Goal: Feedback & Contribution: Contribute content

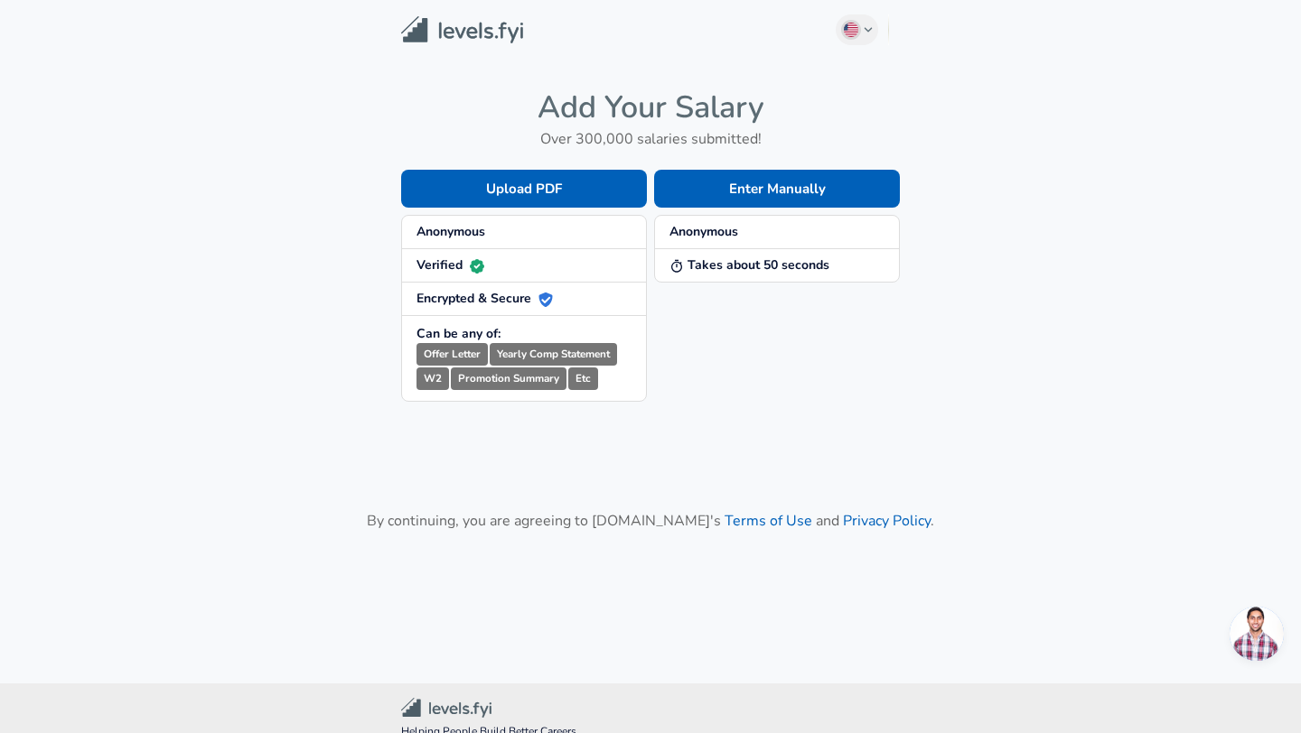
click at [578, 233] on span "Anonymous" at bounding box center [523, 232] width 215 height 18
click at [462, 234] on strong "Anonymous" at bounding box center [450, 231] width 69 height 17
click at [793, 186] on button "Enter Manually" at bounding box center [777, 189] width 246 height 38
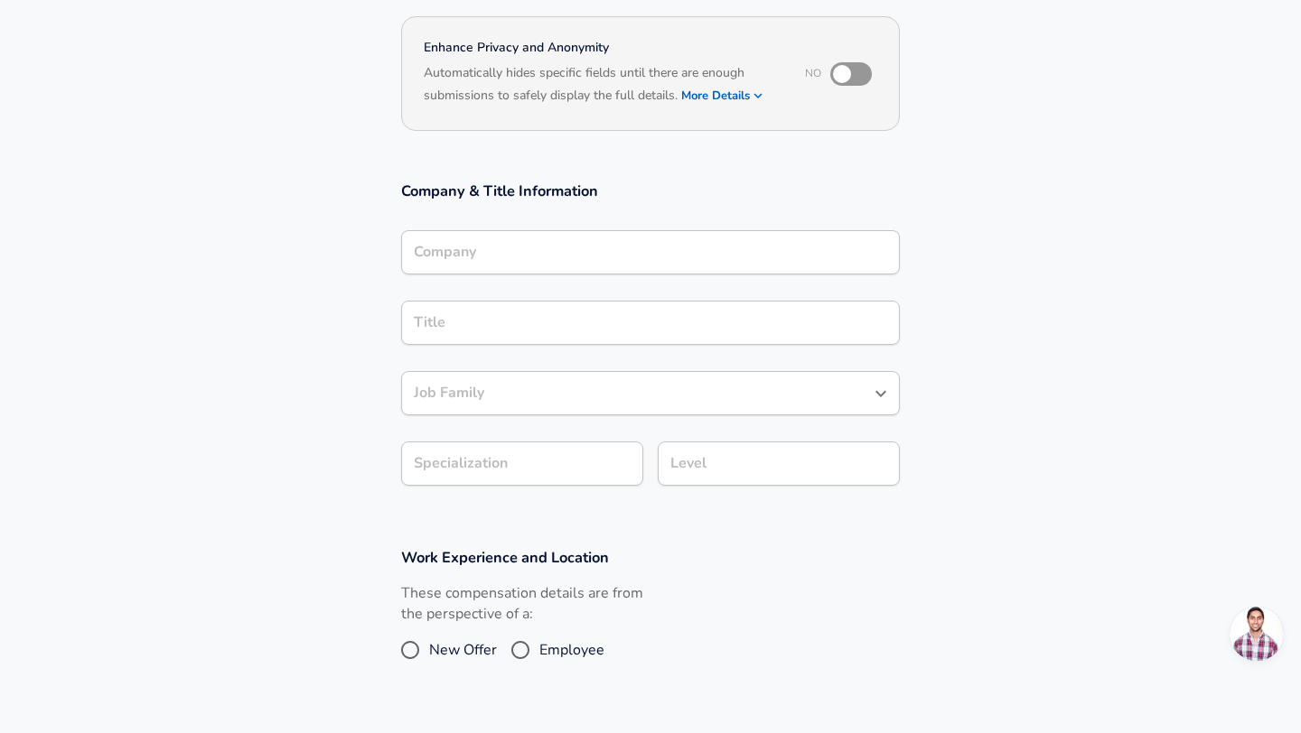
click at [539, 248] on input "Company" at bounding box center [650, 252] width 482 height 28
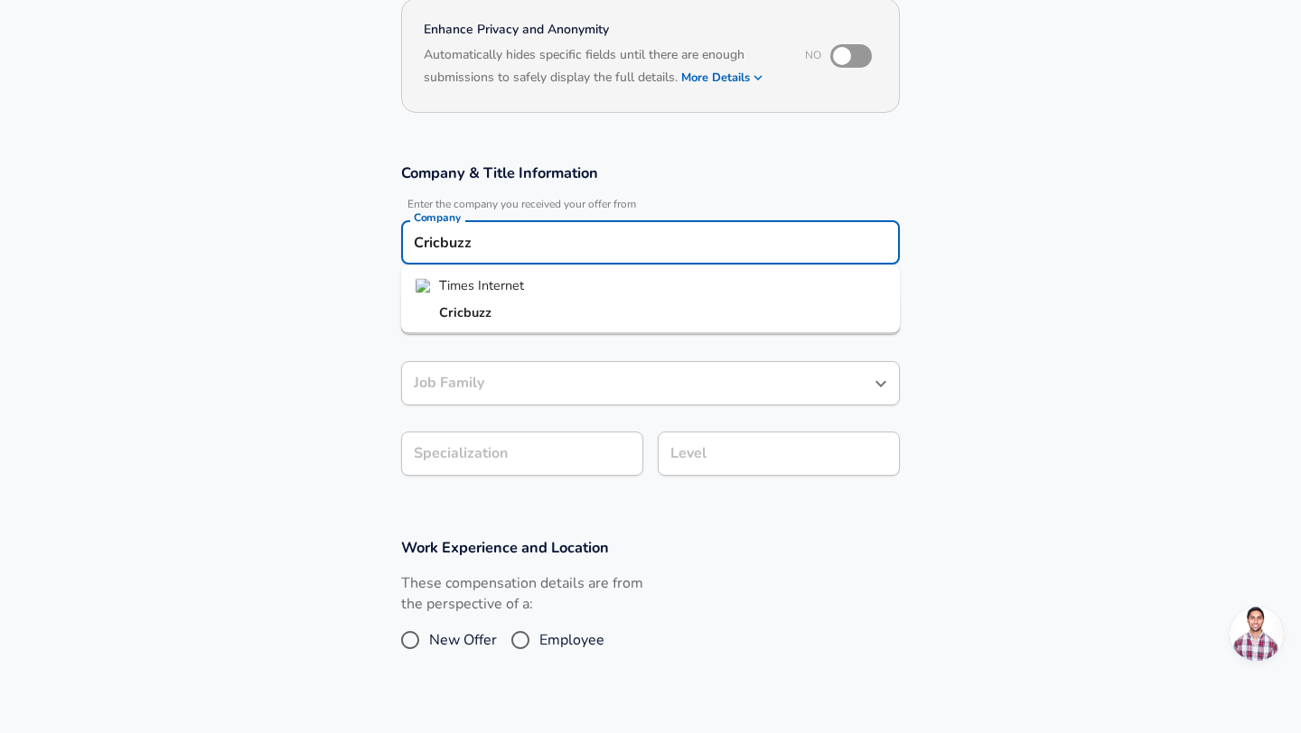
click at [557, 312] on li "Cricbuzz" at bounding box center [650, 312] width 499 height 27
type input "Cricbuzz"
click at [532, 320] on input "Title" at bounding box center [650, 313] width 482 height 28
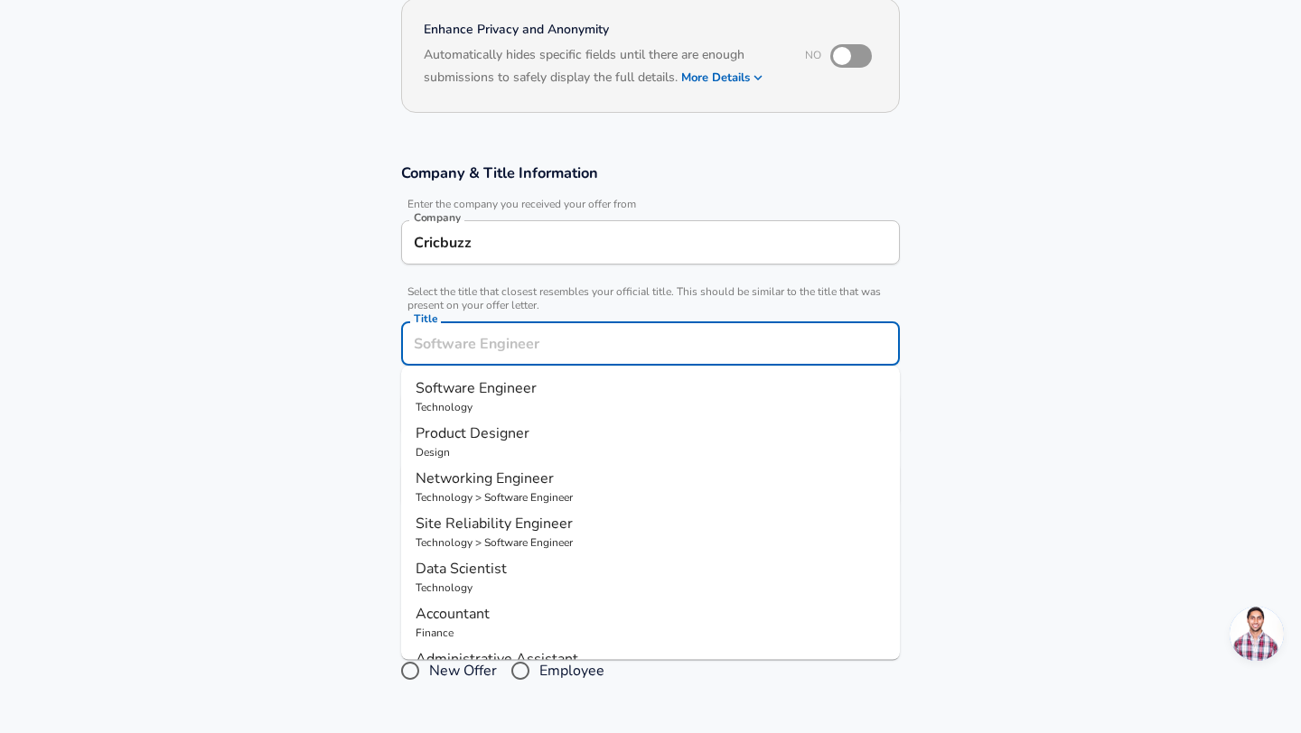
scroll to position [216, 0]
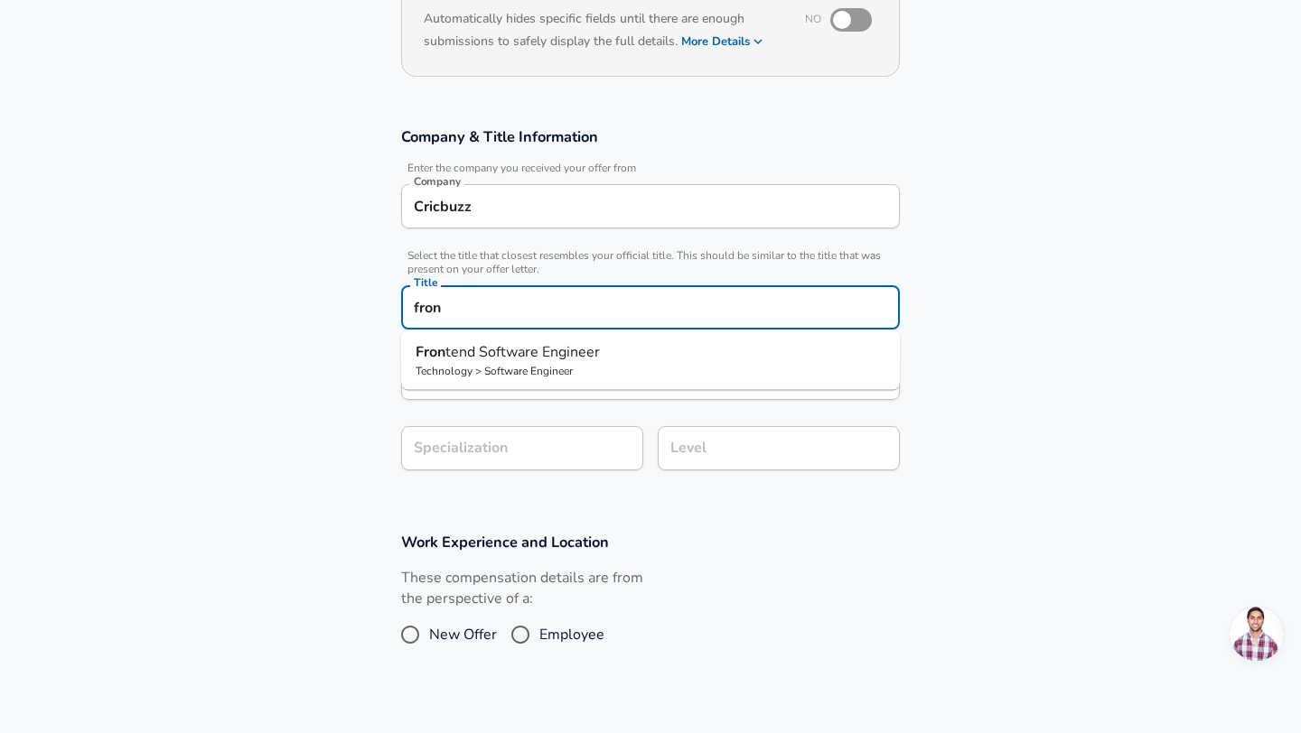
click at [568, 357] on span "tend Software Engineer" at bounding box center [522, 352] width 154 height 20
type input "Frontend Software Engineer"
type input "Web Development (Front-End)"
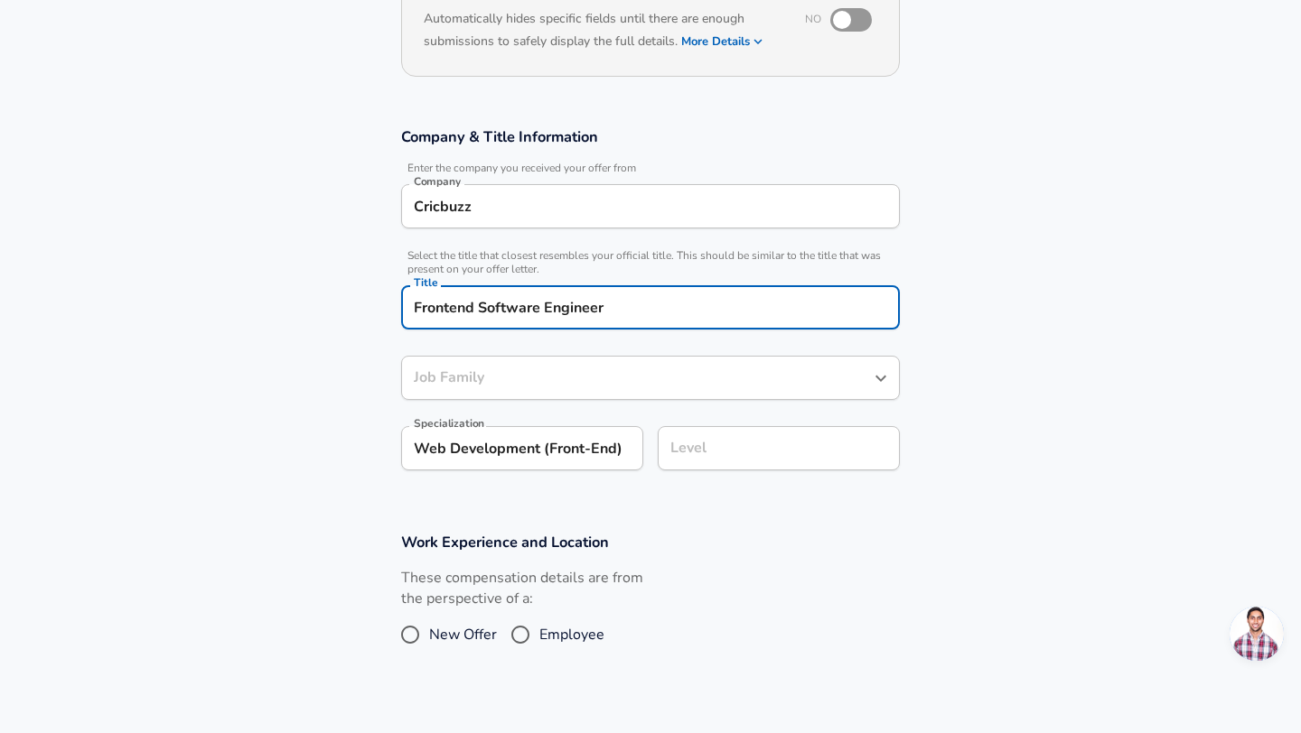
type input "Software Engineer"
type input "Frontend Software Engineer"
click at [590, 387] on div "Software Engineer Job Family" at bounding box center [650, 378] width 499 height 44
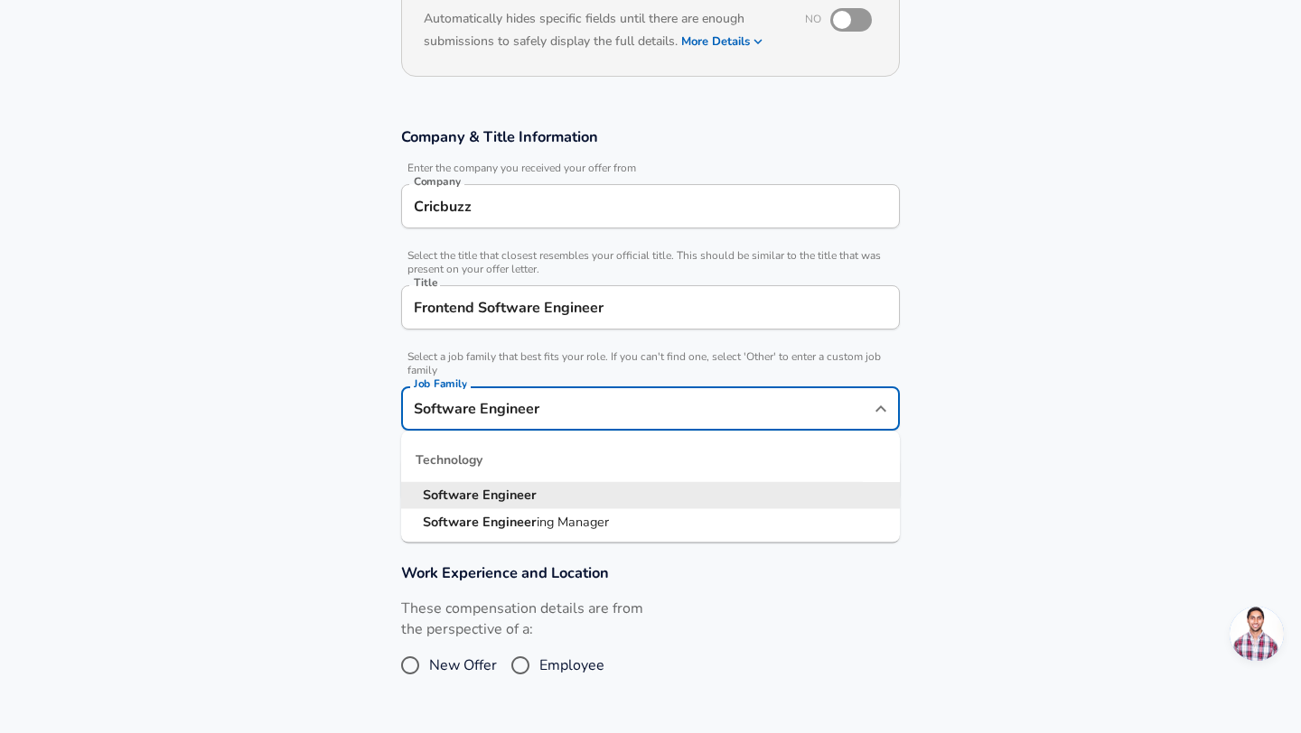
scroll to position [252, 0]
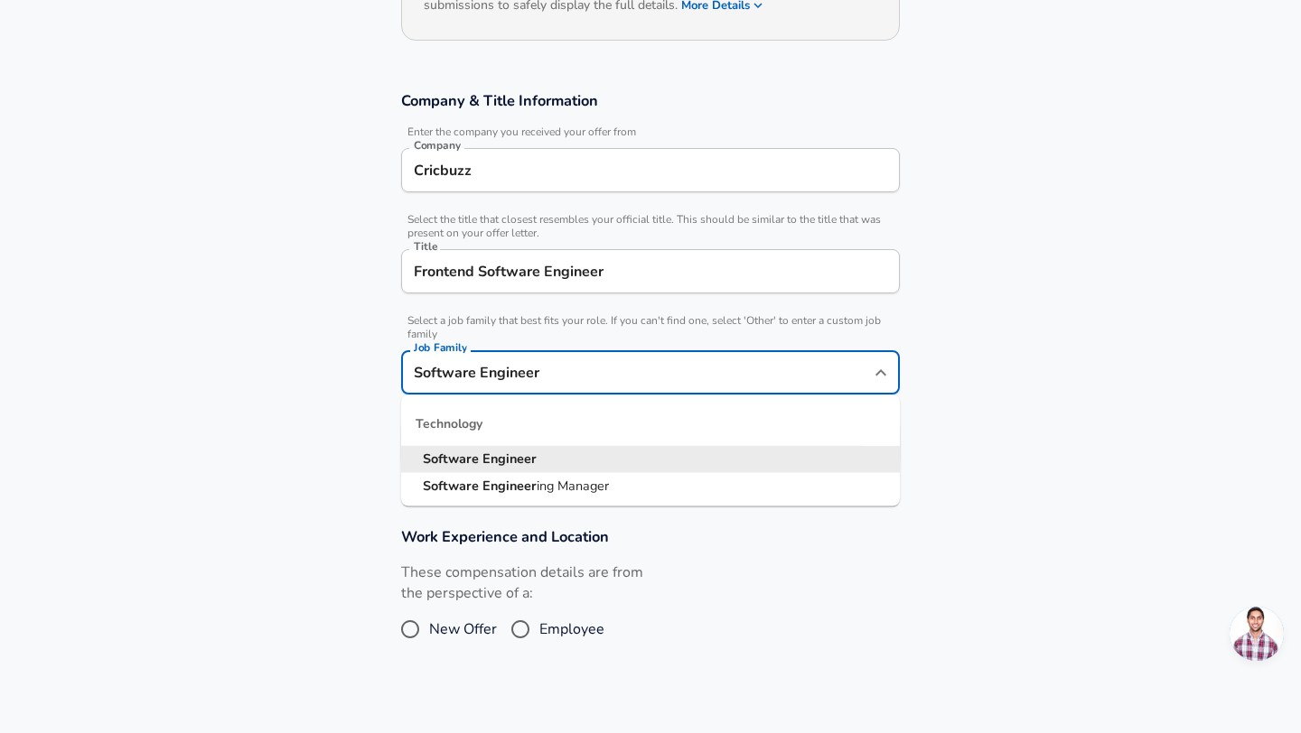
click at [539, 452] on li "Software Engineer" at bounding box center [650, 459] width 499 height 27
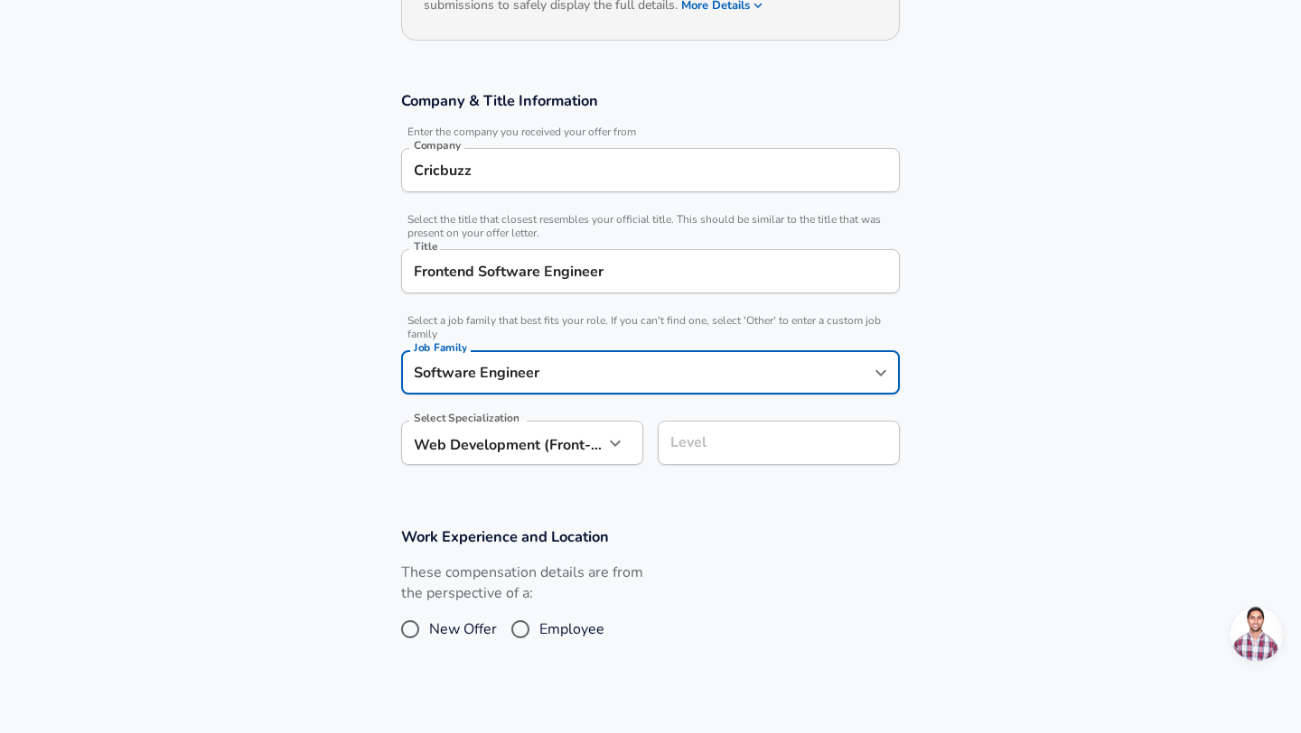
click at [275, 370] on section "Company & Title Information Enter the company you received your offer from Comp…" at bounding box center [650, 288] width 1301 height 436
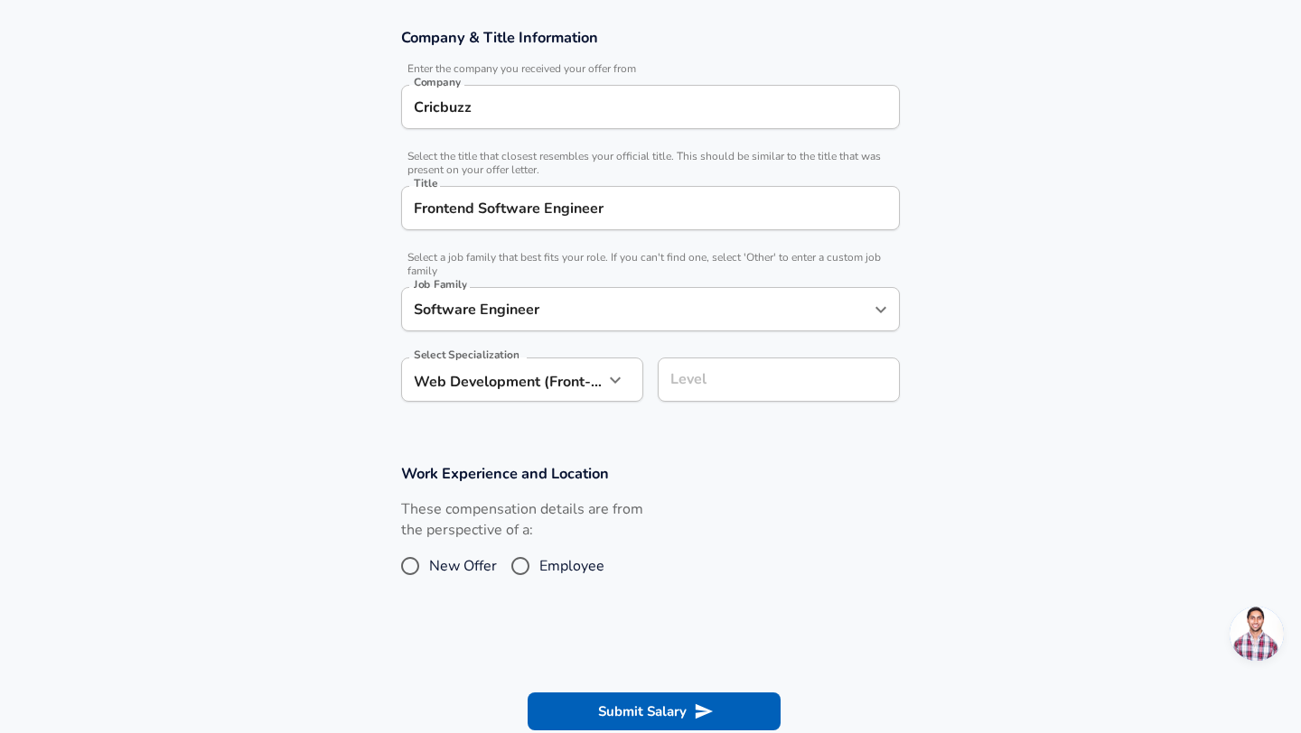
scroll to position [345, 0]
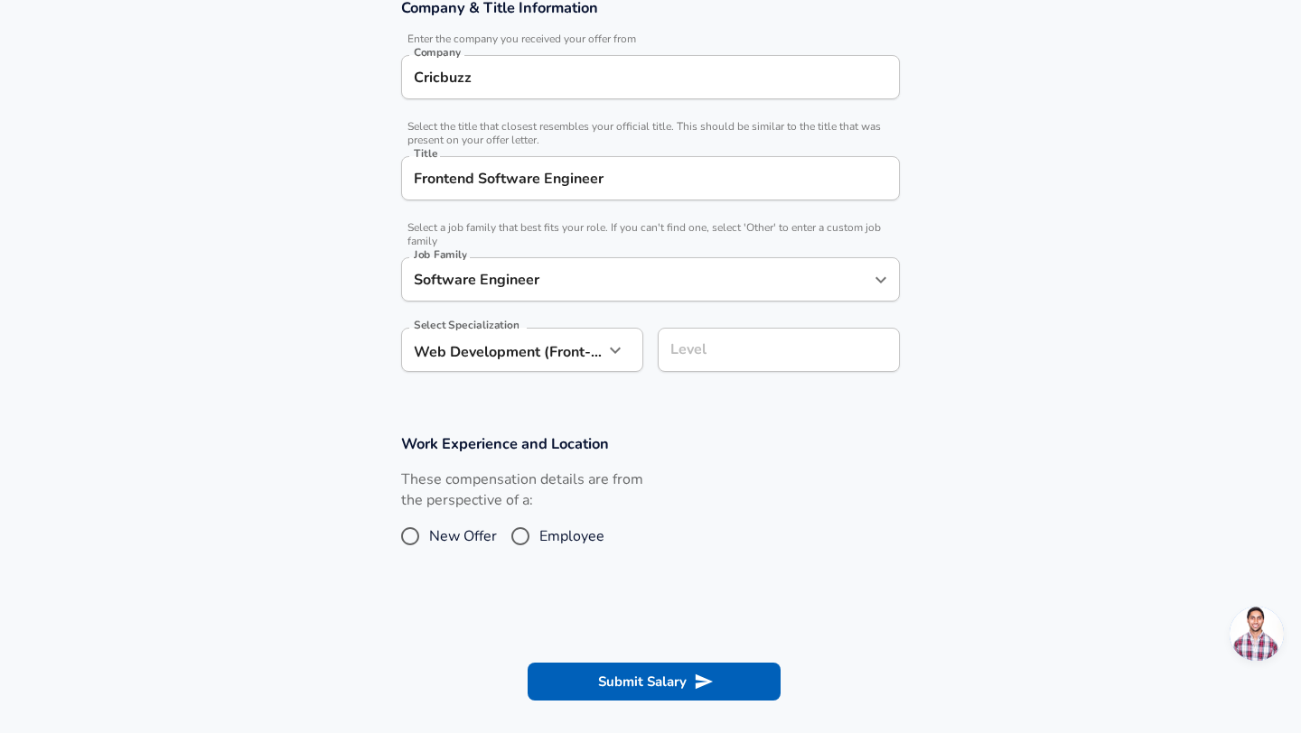
click at [604, 350] on icon "button" at bounding box center [615, 351] width 22 height 22
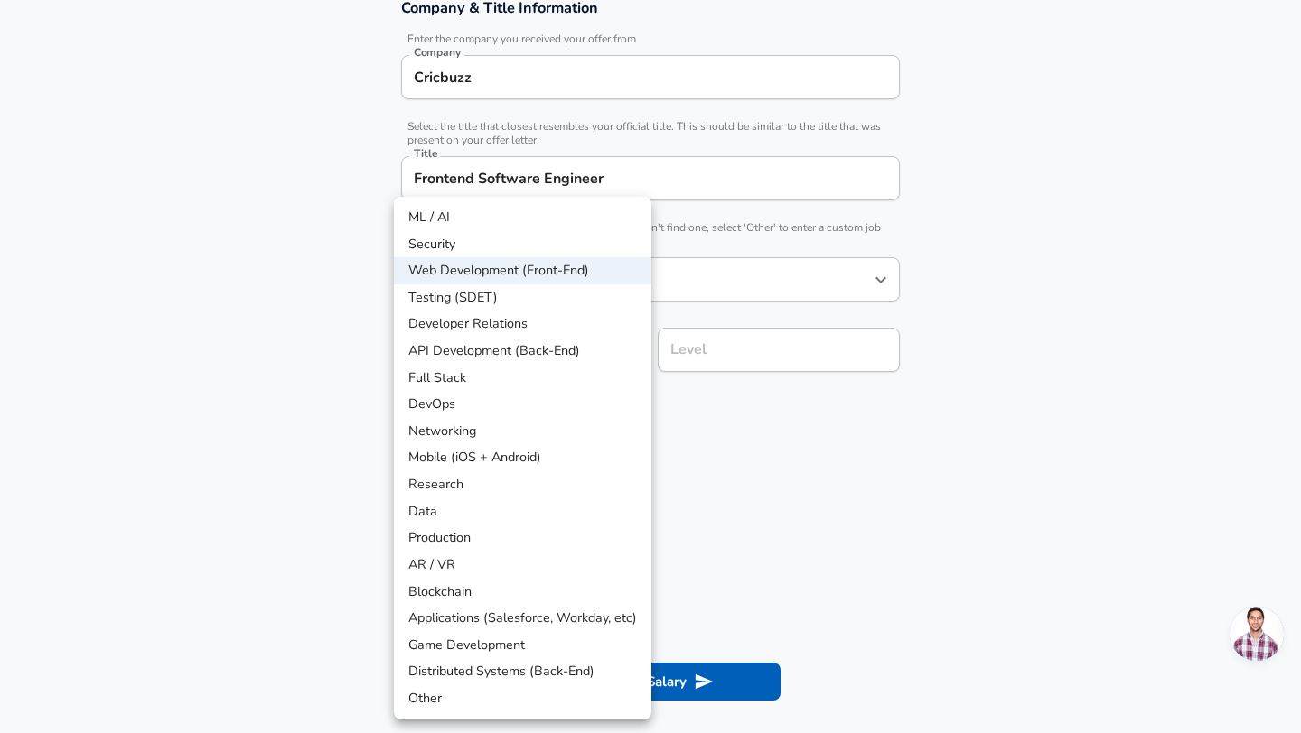
click at [568, 268] on li "Web Development (Front-End)" at bounding box center [522, 270] width 257 height 27
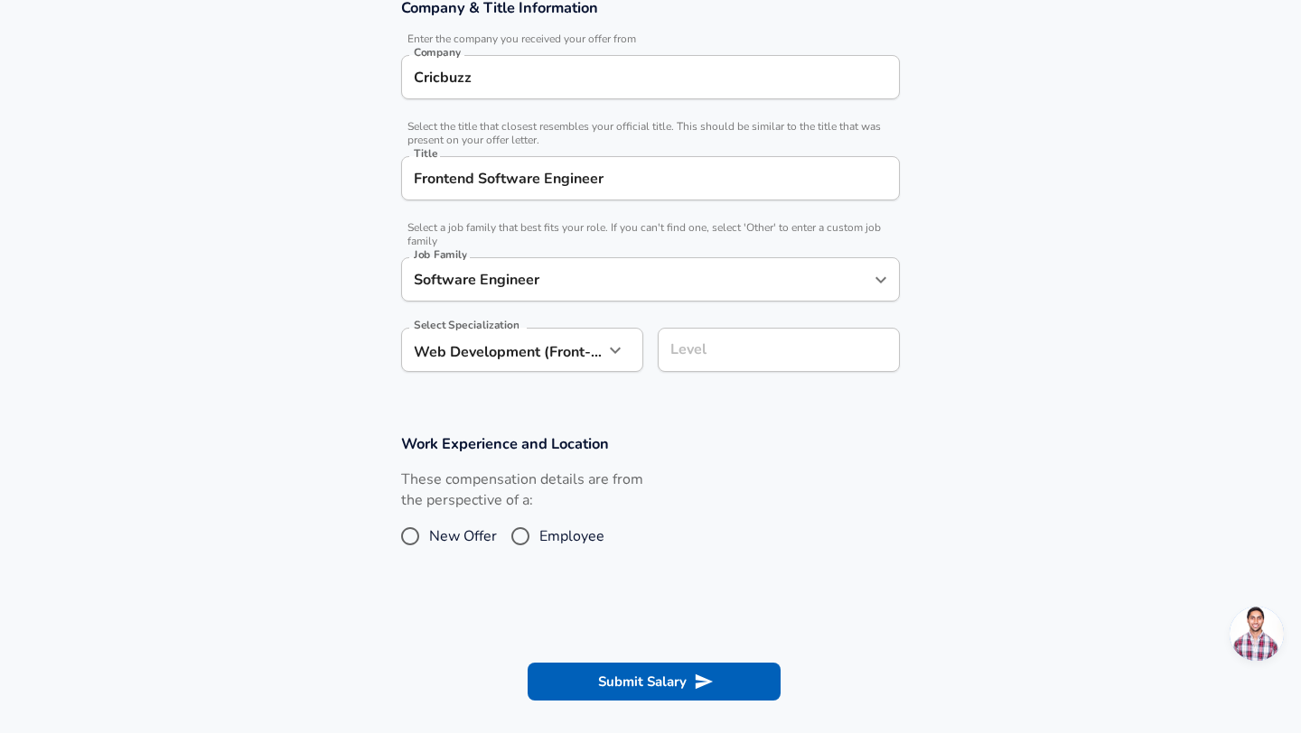
click at [764, 352] on input "Level" at bounding box center [779, 350] width 226 height 28
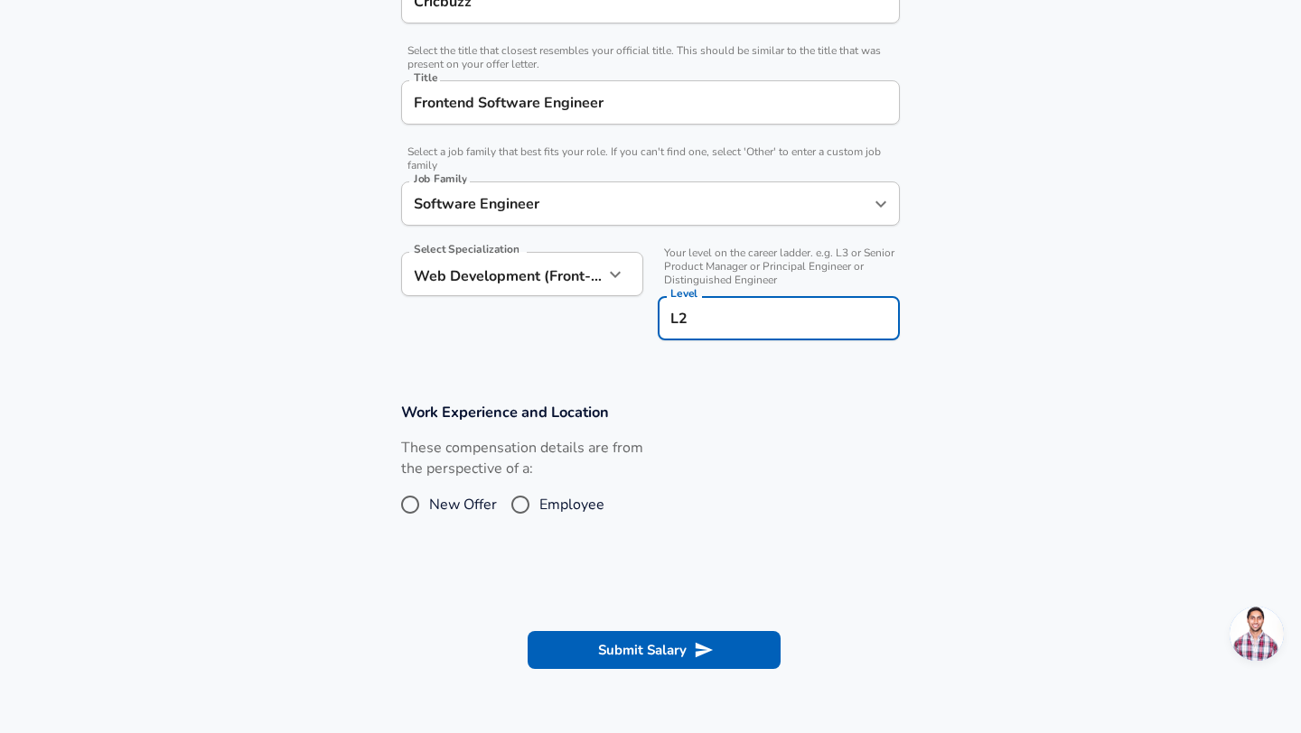
scroll to position [427, 0]
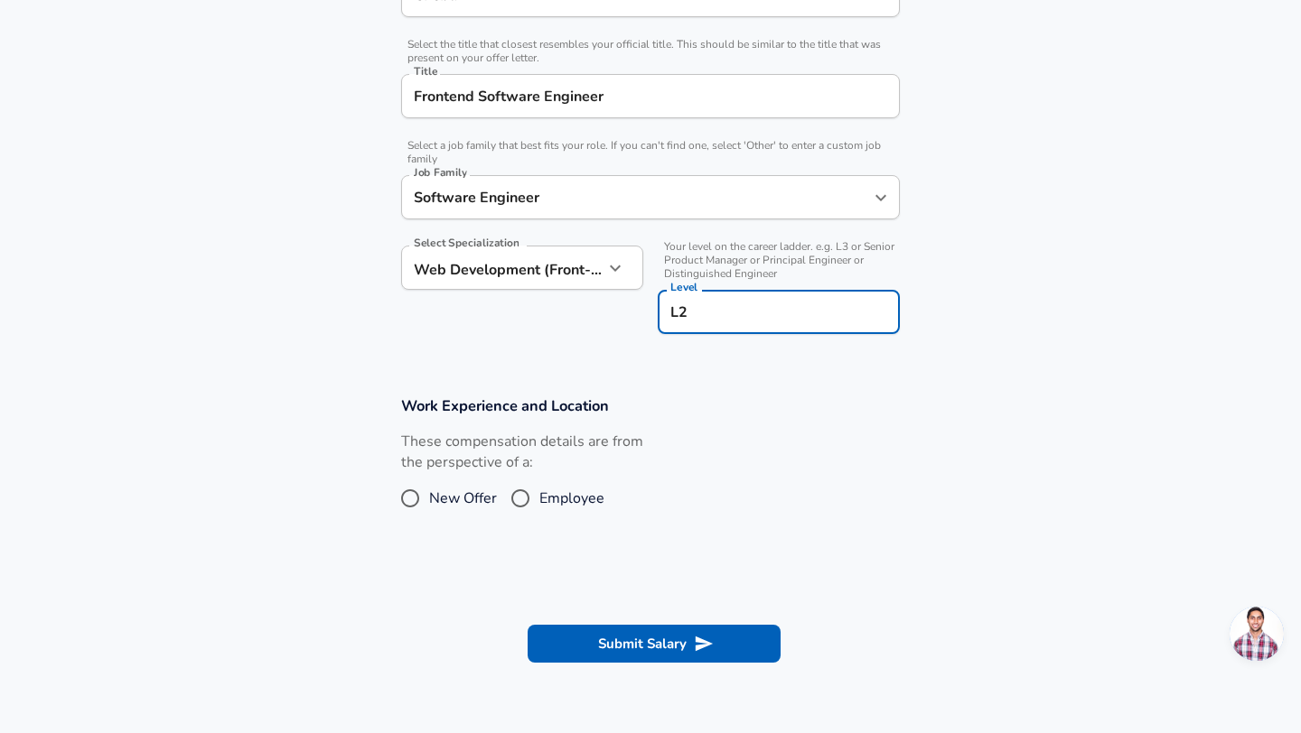
type input "L2"
click at [552, 495] on span "Employee" at bounding box center [571, 499] width 65 height 22
click at [539, 495] on input "Employee" at bounding box center [520, 498] width 38 height 29
radio input "true"
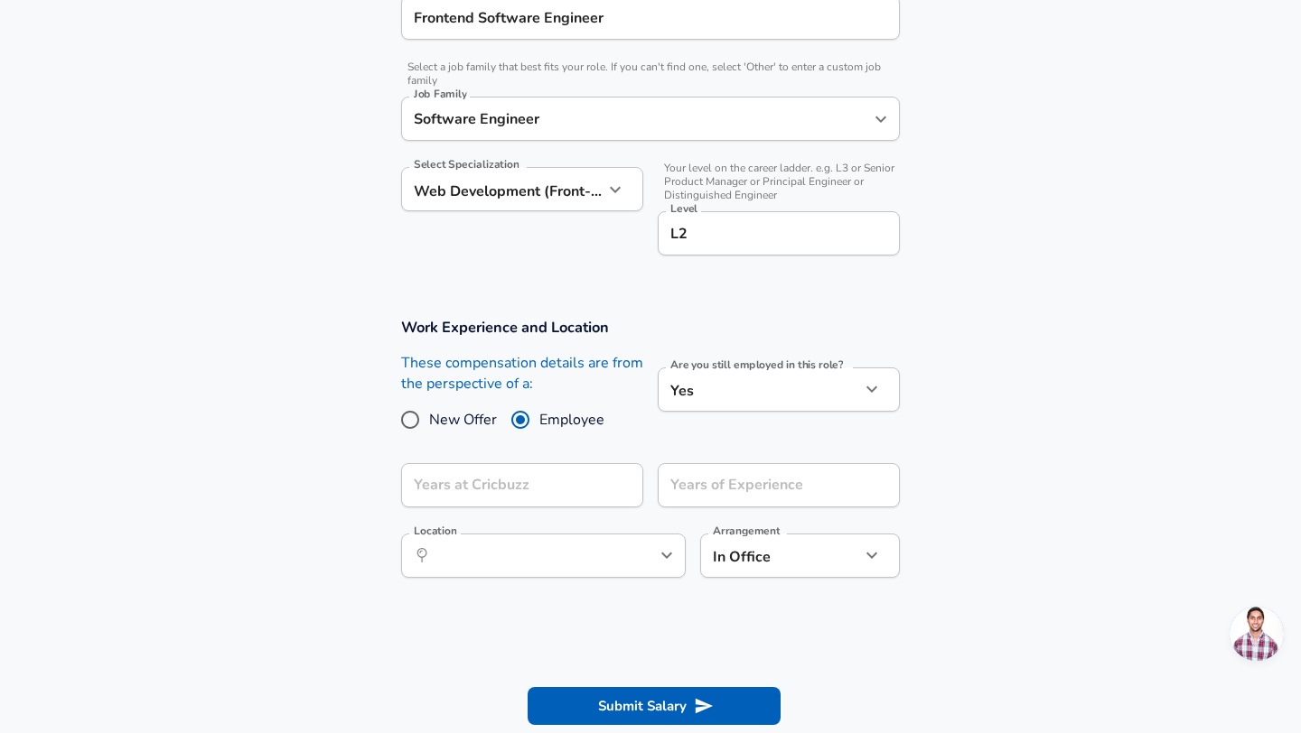
scroll to position [508, 0]
click at [525, 499] on input "Years at Cricbuzz" at bounding box center [502, 484] width 202 height 44
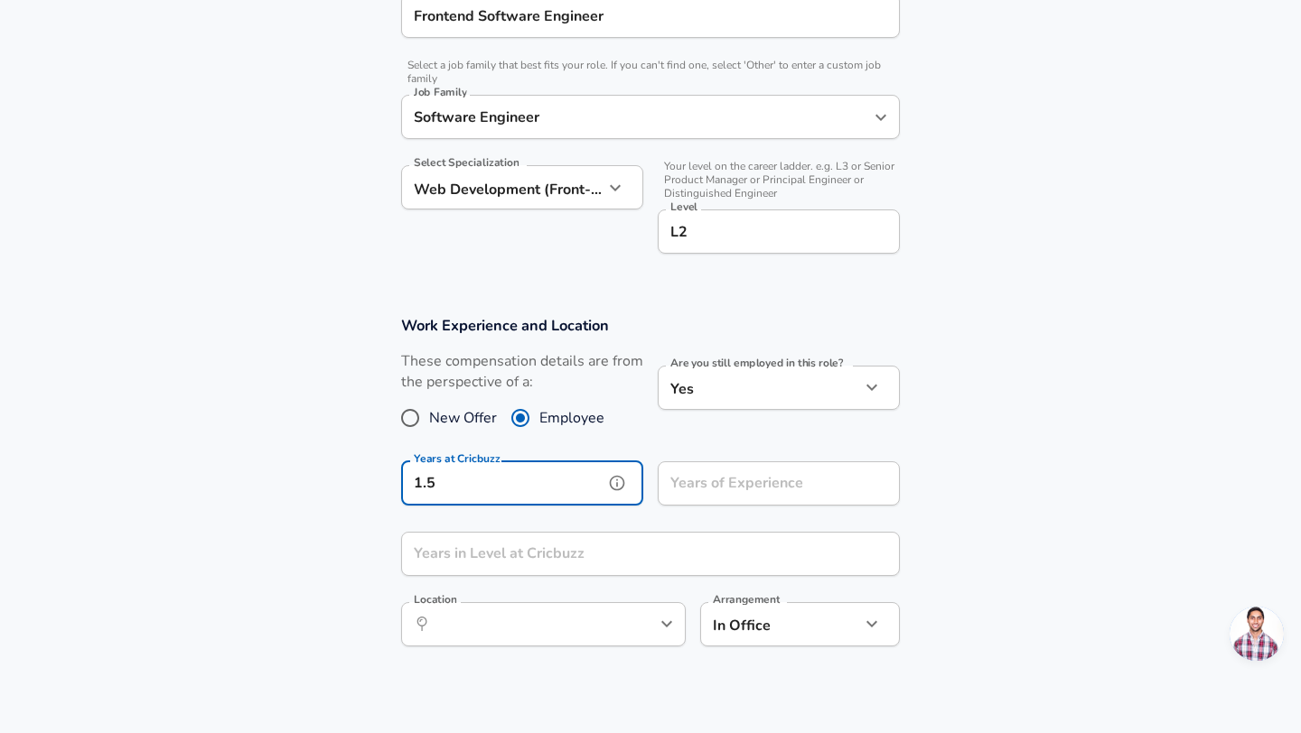
type input "1.5"
click at [785, 480] on input "Years of Experience" at bounding box center [759, 484] width 202 height 44
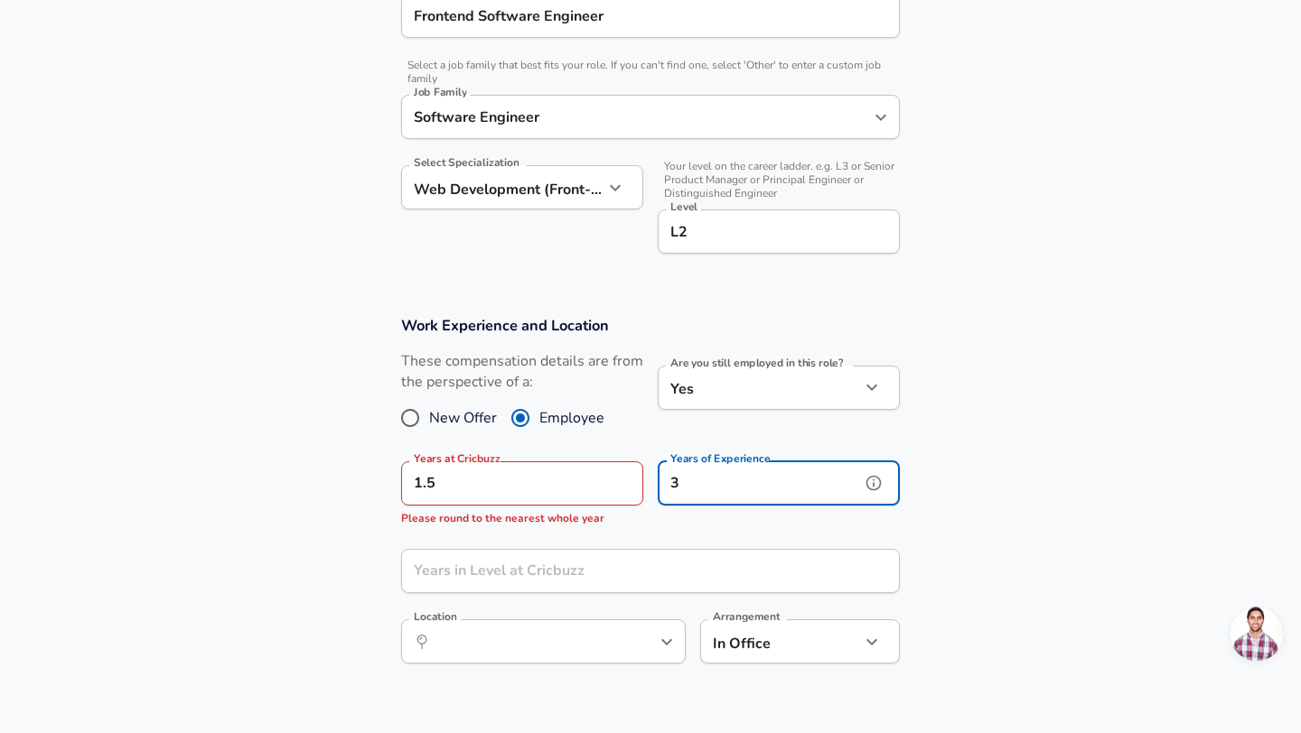
type input "3"
click at [503, 483] on input "1.5" at bounding box center [502, 484] width 202 height 44
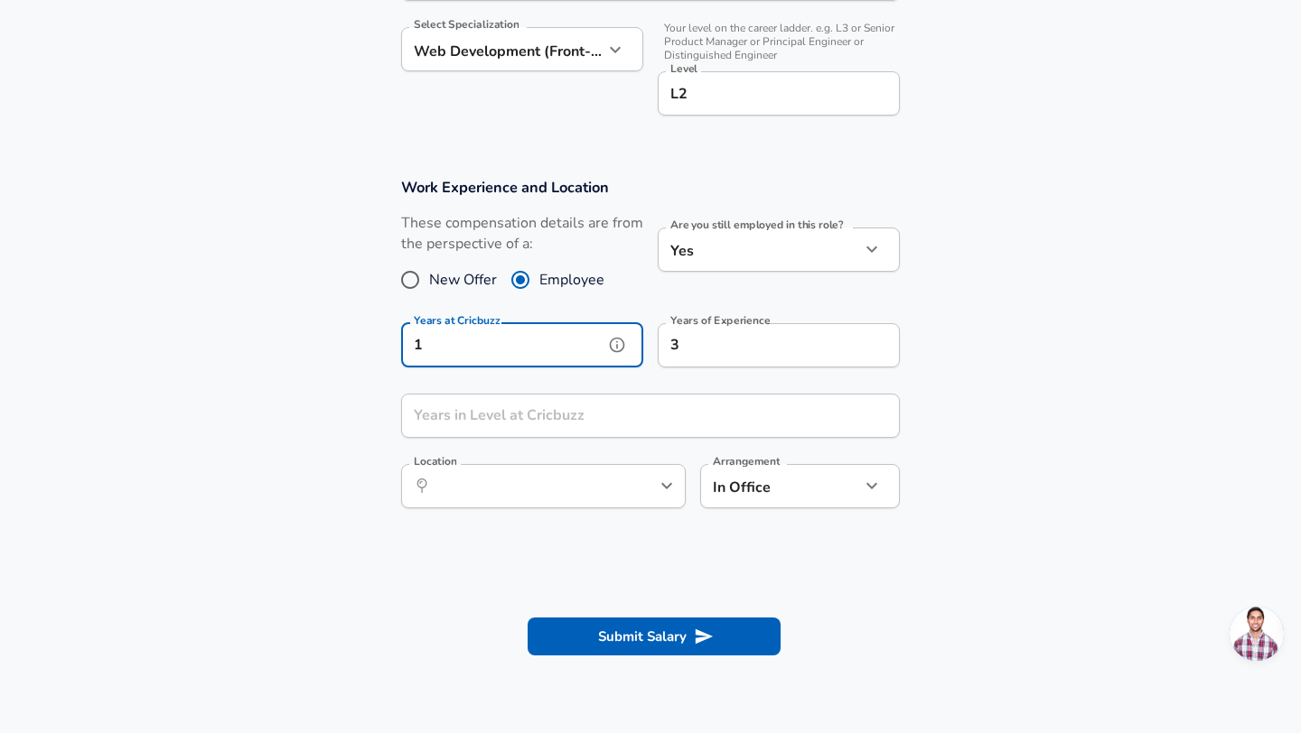
scroll to position [649, 0]
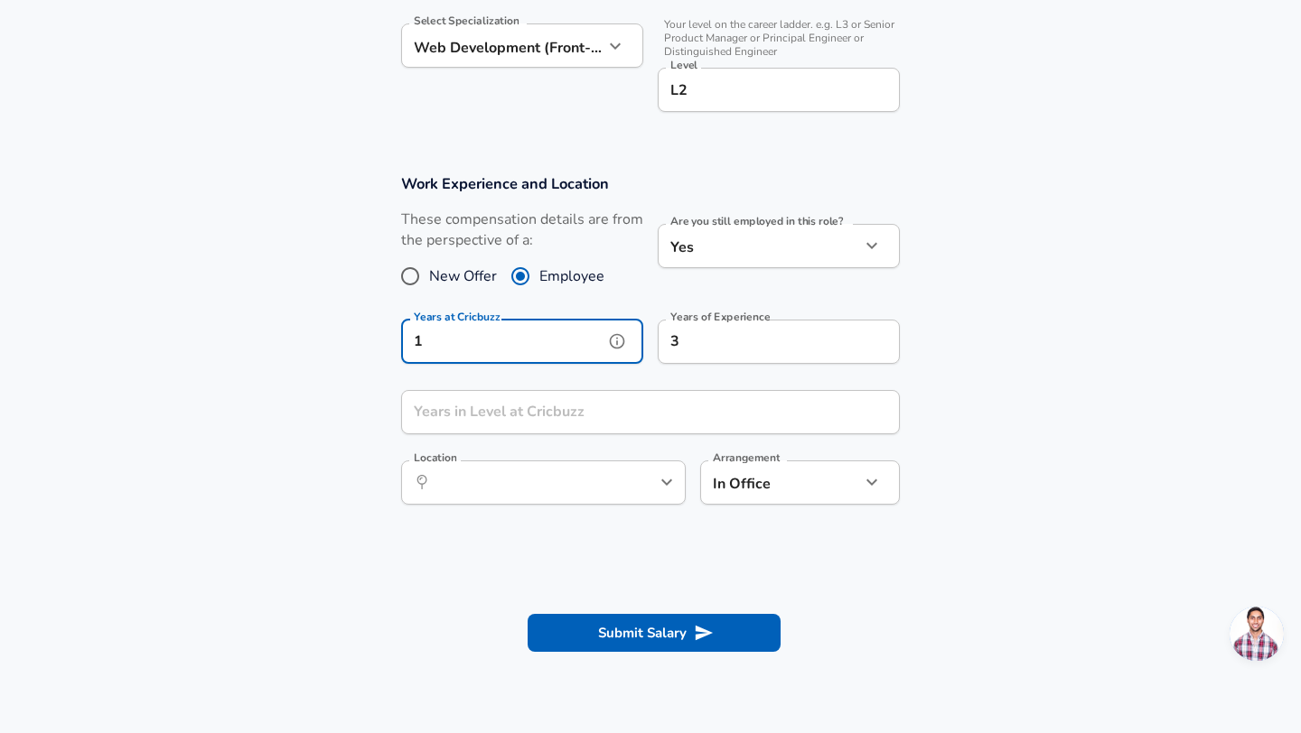
type input "1"
click at [880, 408] on icon "help" at bounding box center [873, 412] width 18 height 18
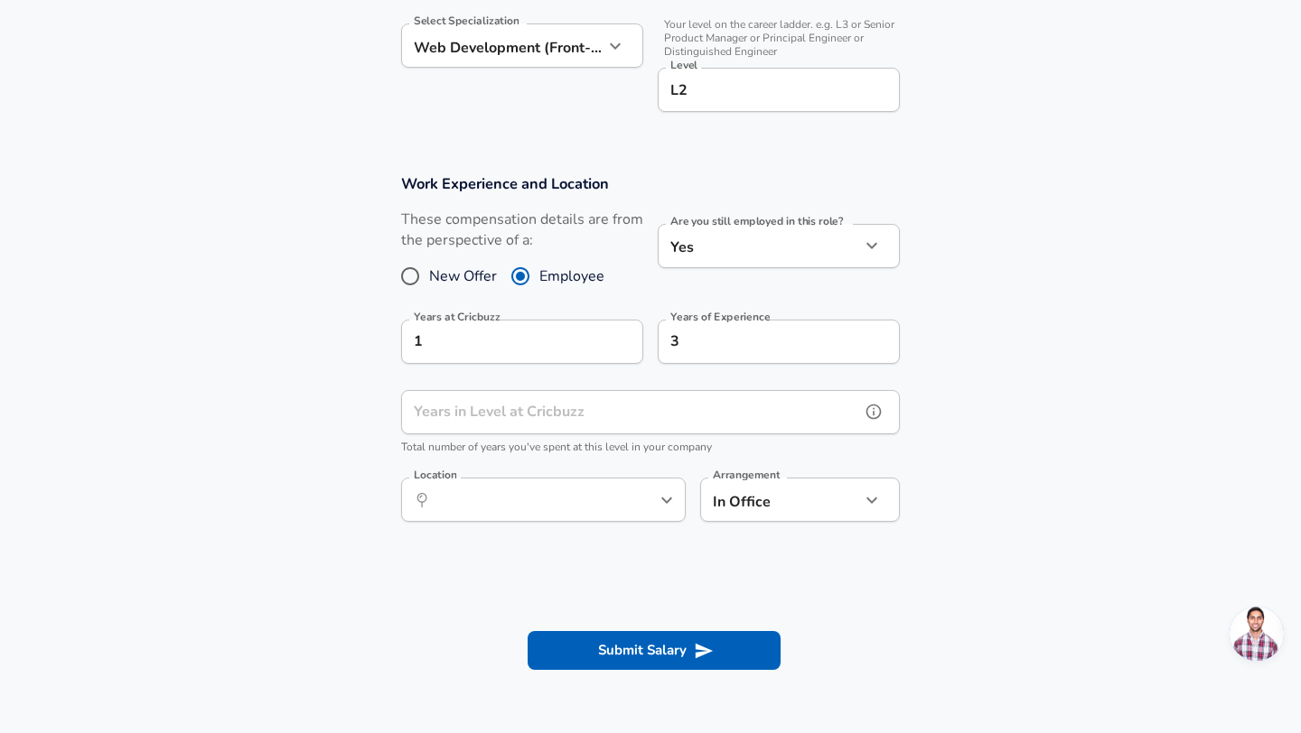
click at [628, 410] on input "Years in Level at Cricbuzz" at bounding box center [630, 412] width 459 height 44
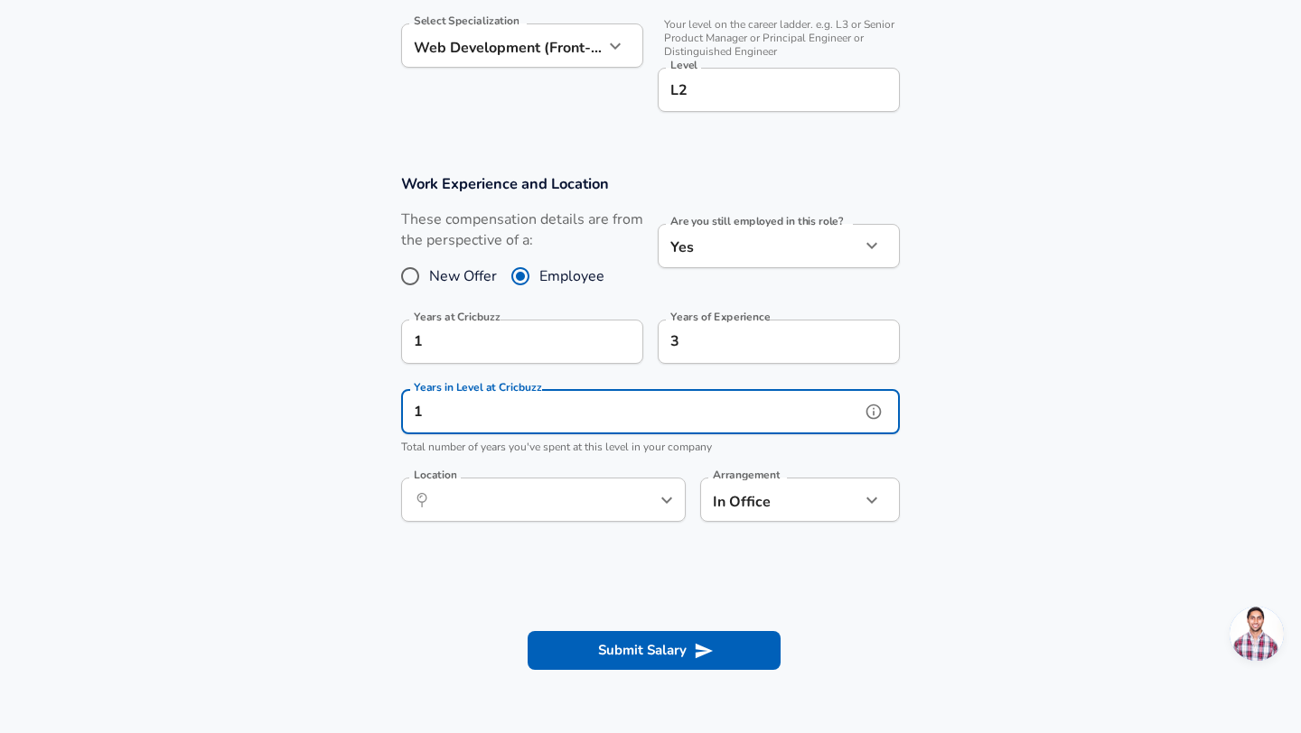
type input "1"
click at [546, 499] on input "Location" at bounding box center [523, 500] width 185 height 28
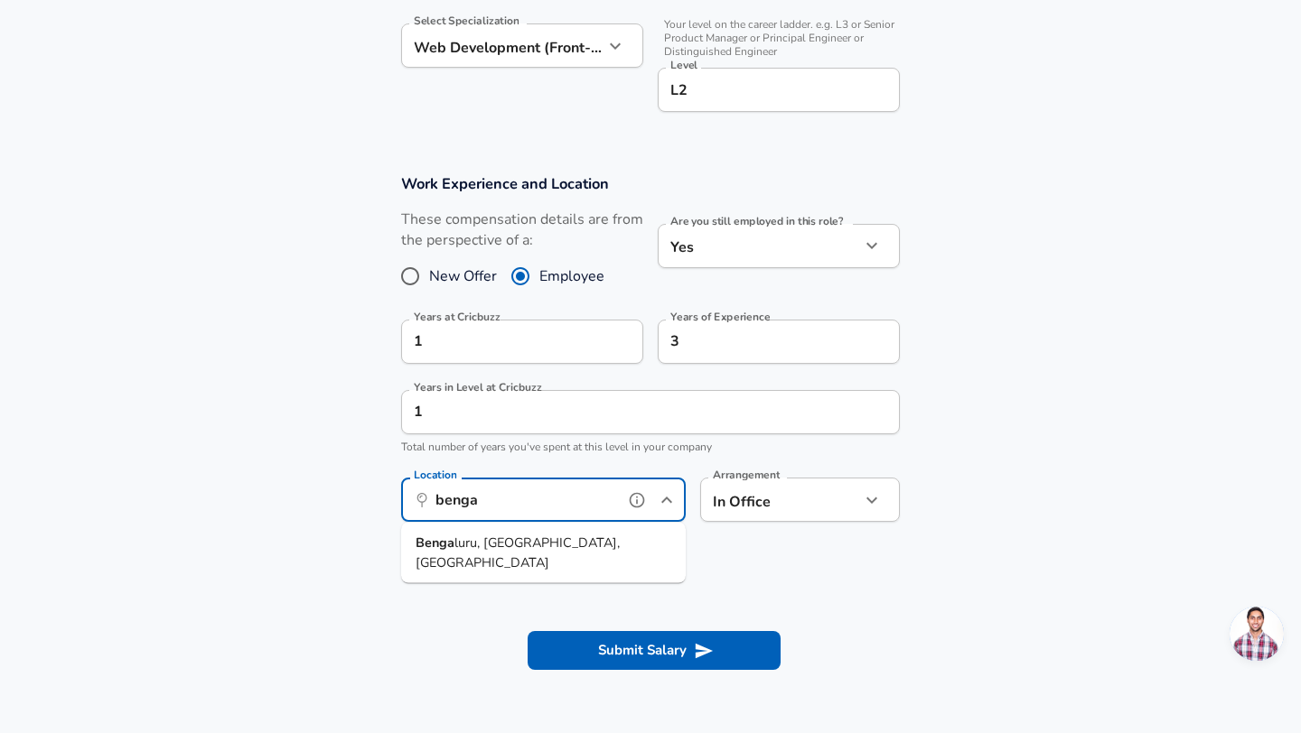
click at [466, 542] on span "luru, [GEOGRAPHIC_DATA], [GEOGRAPHIC_DATA]" at bounding box center [517, 553] width 204 height 38
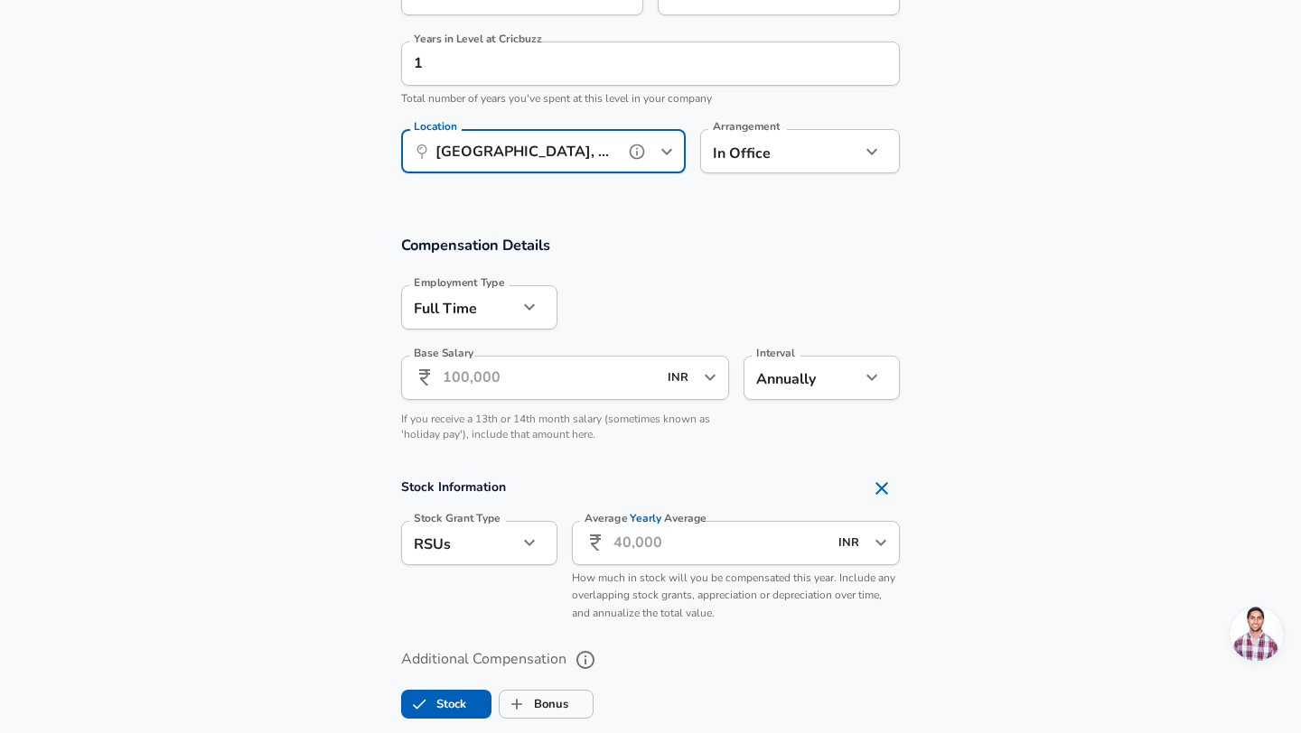
scroll to position [1003, 0]
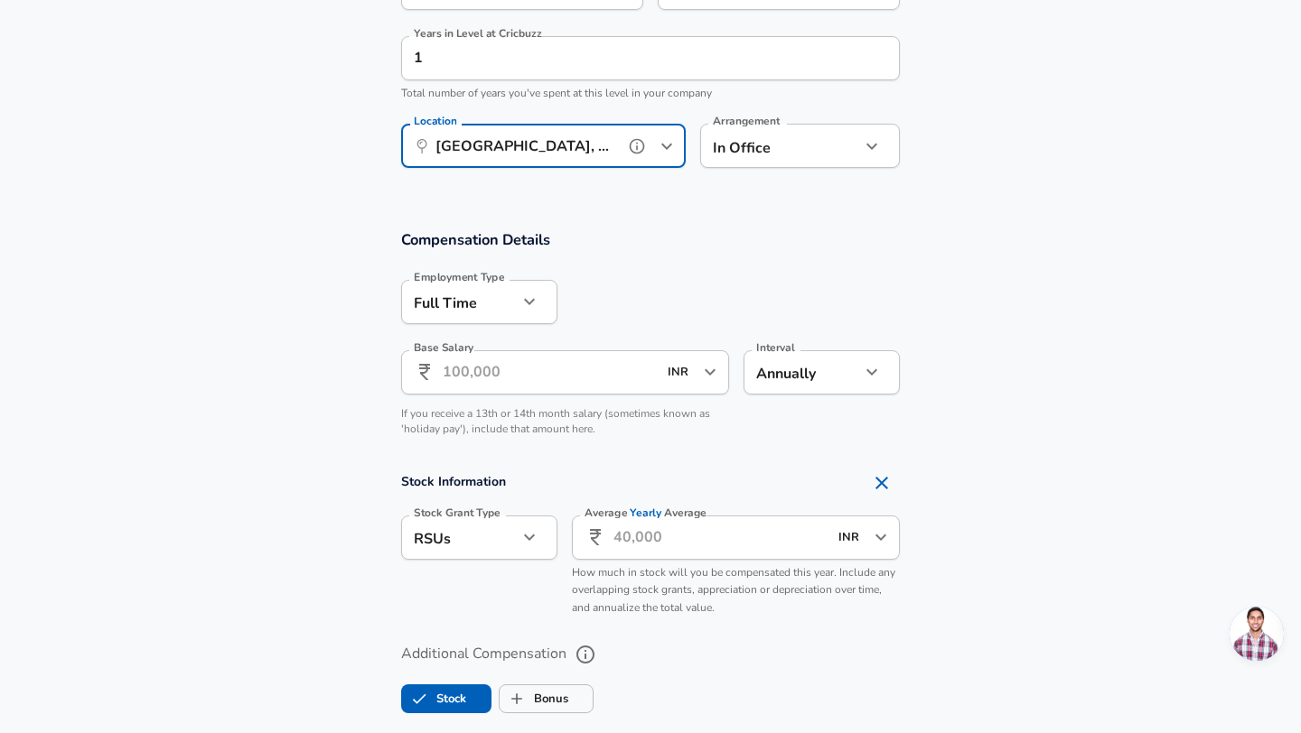
type input "[GEOGRAPHIC_DATA], [GEOGRAPHIC_DATA], [GEOGRAPHIC_DATA]"
click at [564, 386] on input "Base Salary" at bounding box center [550, 372] width 214 height 44
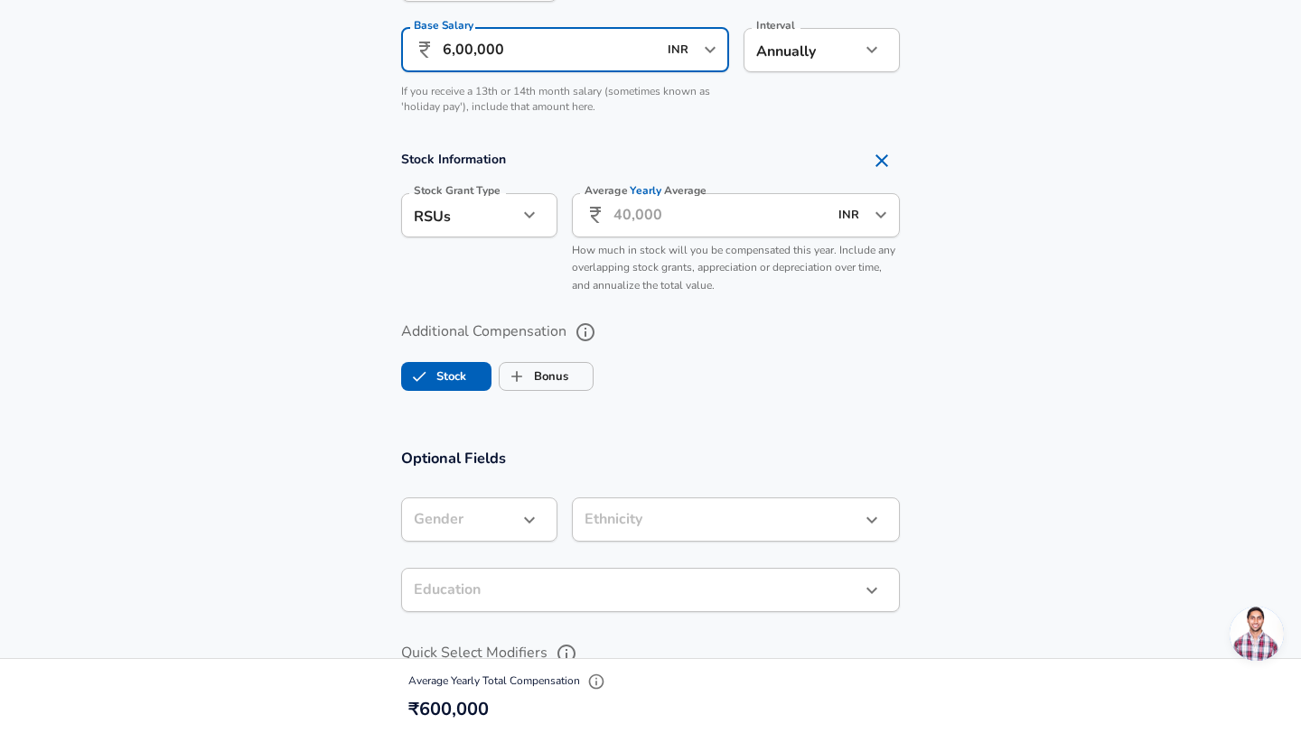
scroll to position [1337, 0]
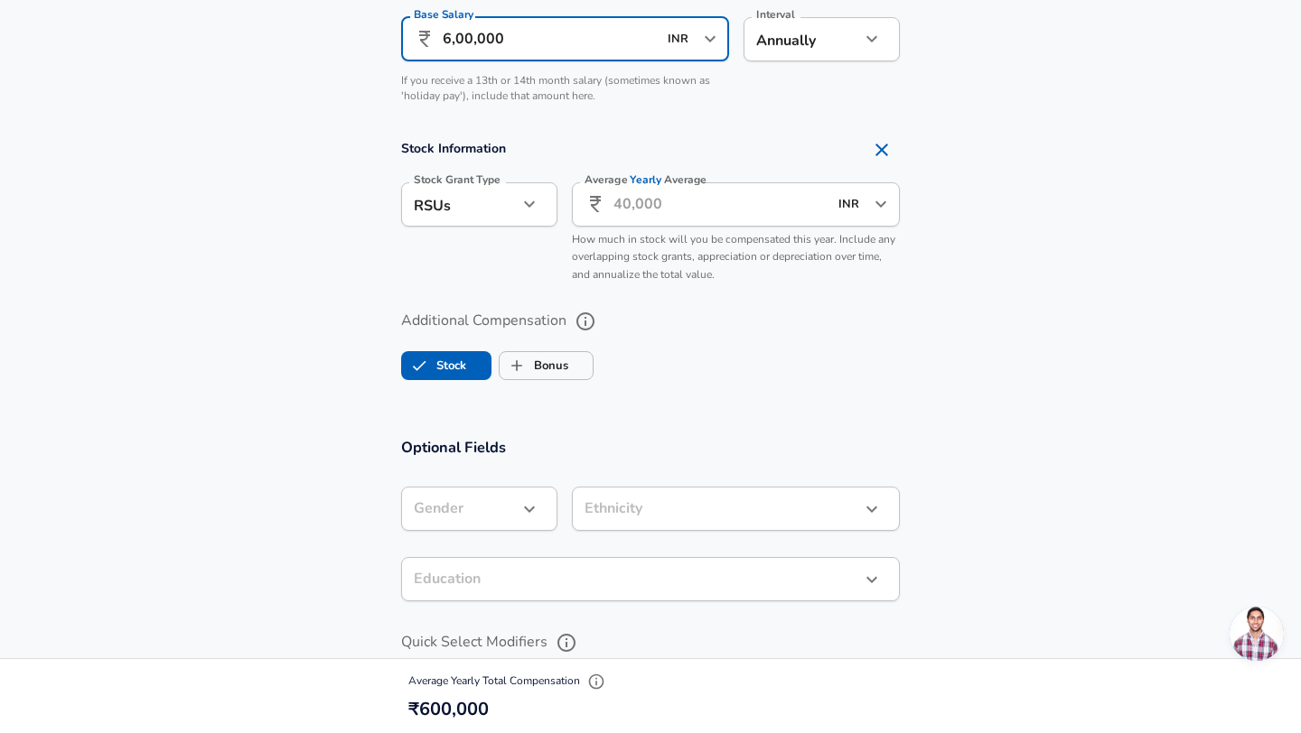
type input "6,00,000"
click at [657, 199] on input "Average Yearly Average" at bounding box center [720, 204] width 214 height 44
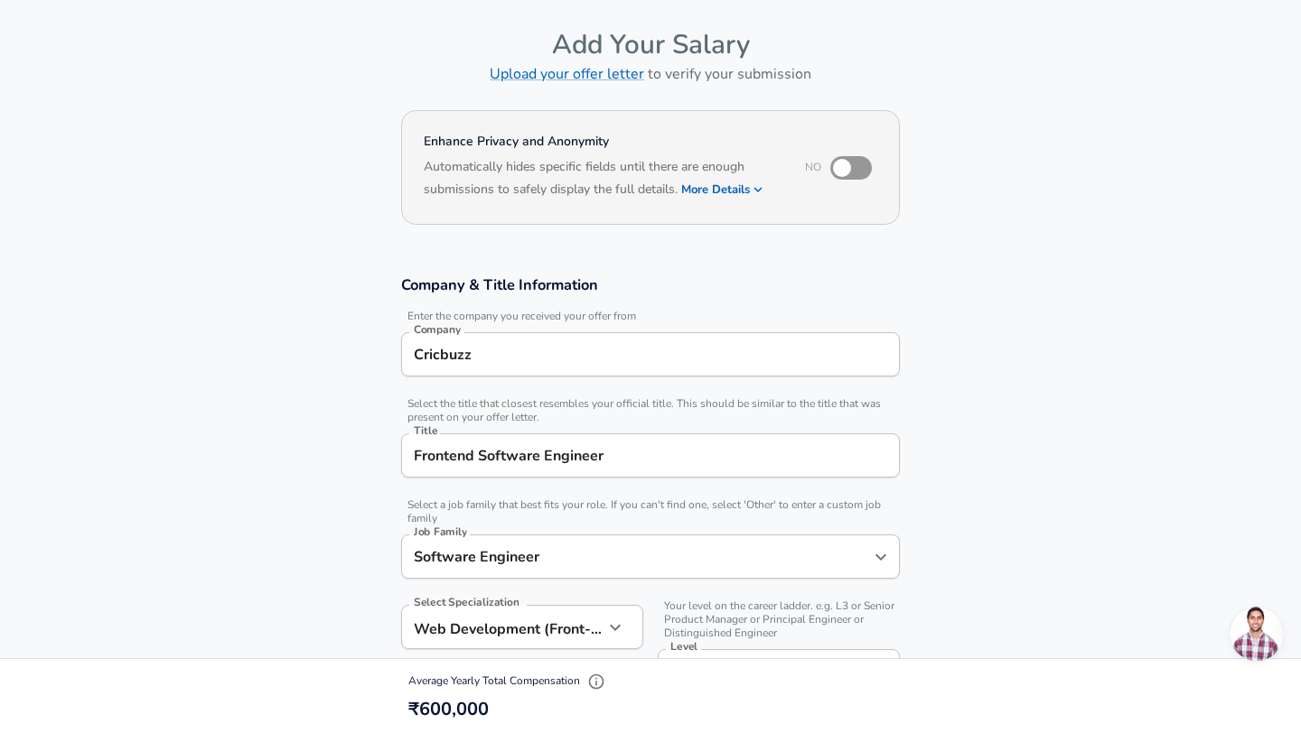
scroll to position [0, 0]
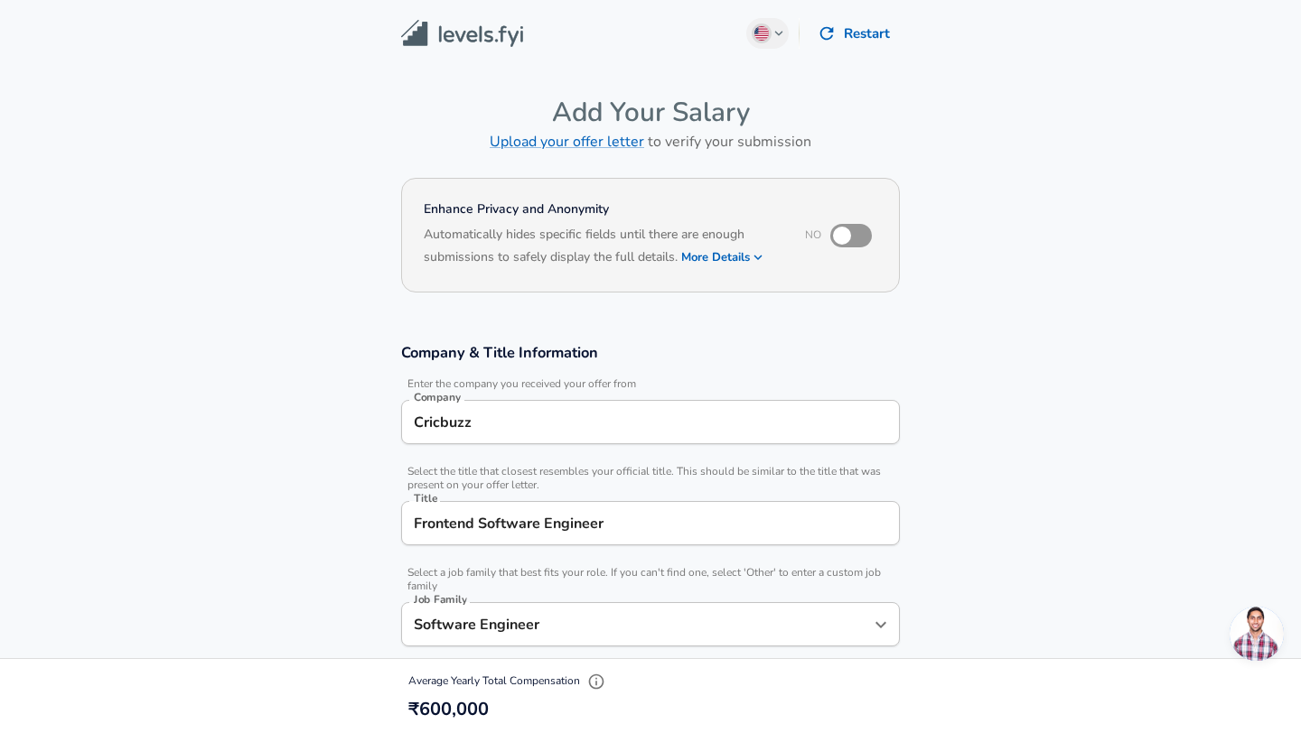
type input "0"
click at [747, 257] on button "More Details" at bounding box center [722, 257] width 83 height 25
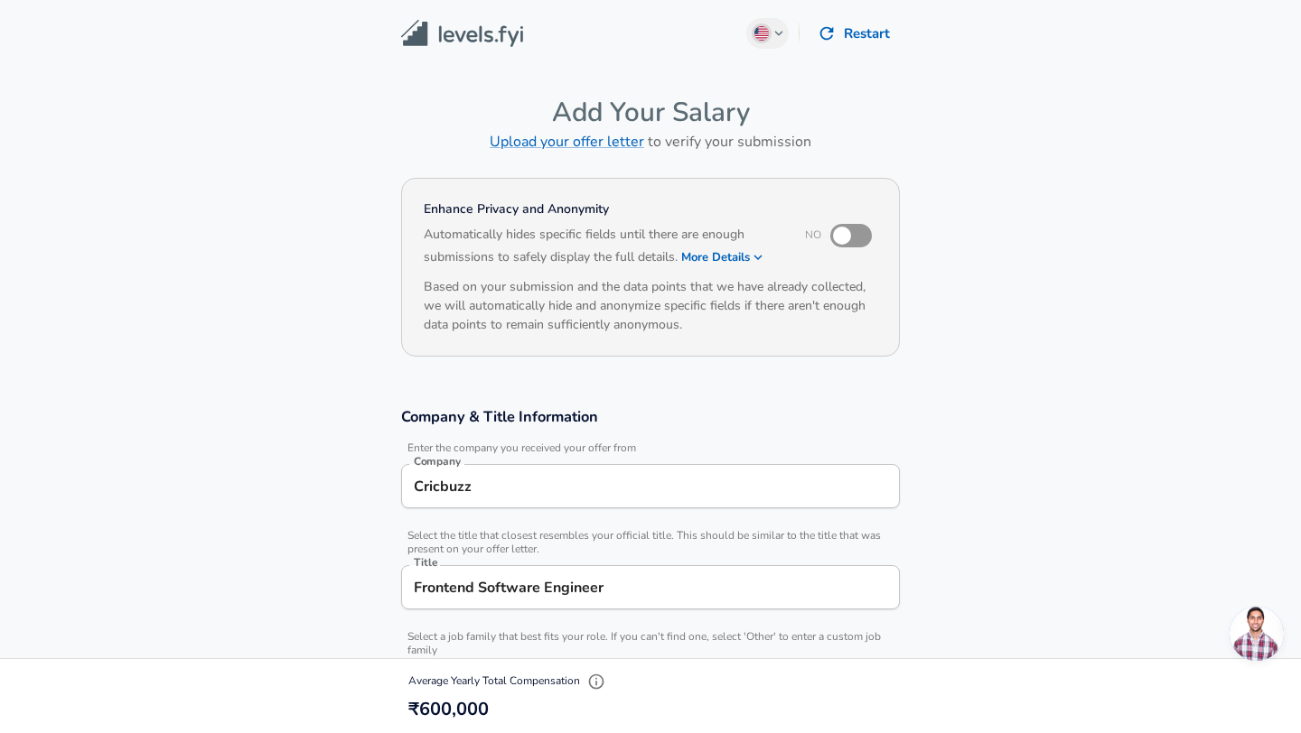
click at [853, 244] on input "checkbox" at bounding box center [841, 236] width 103 height 34
checkbox input "true"
click at [769, 34] on span "button" at bounding box center [761, 33] width 20 height 20
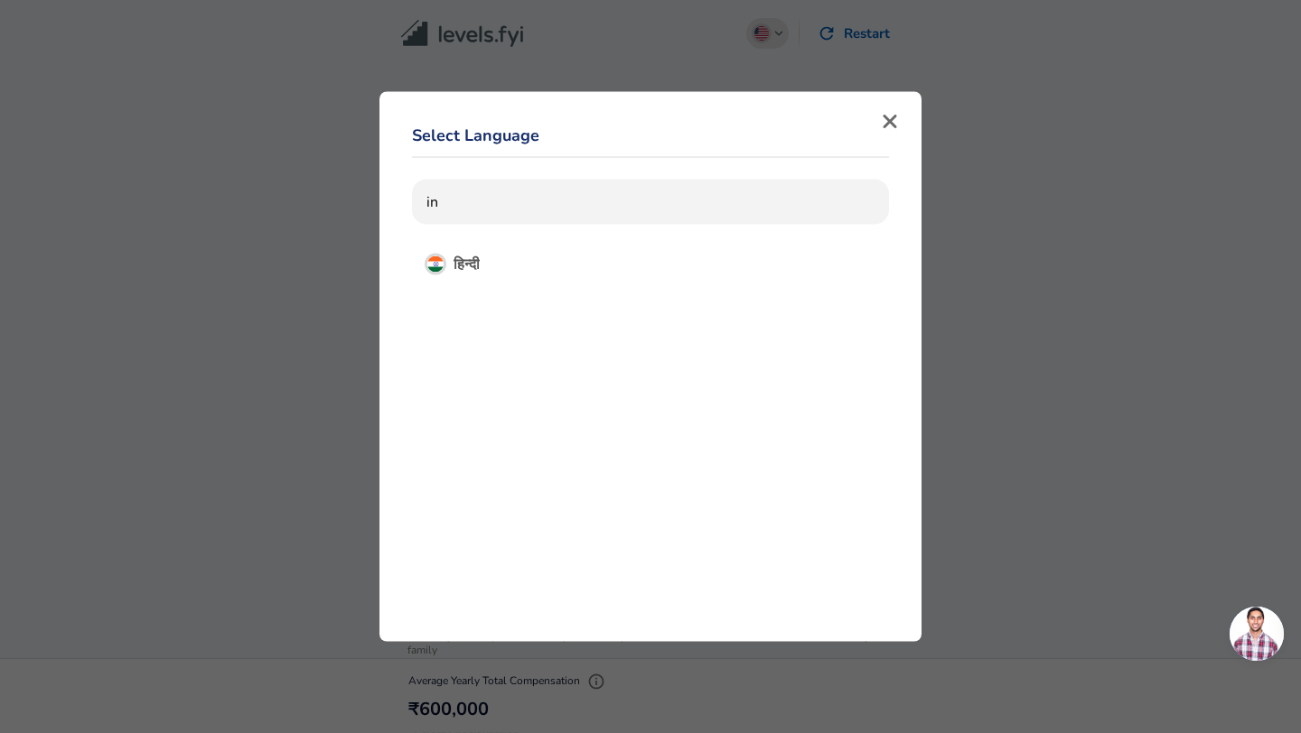
type input "i"
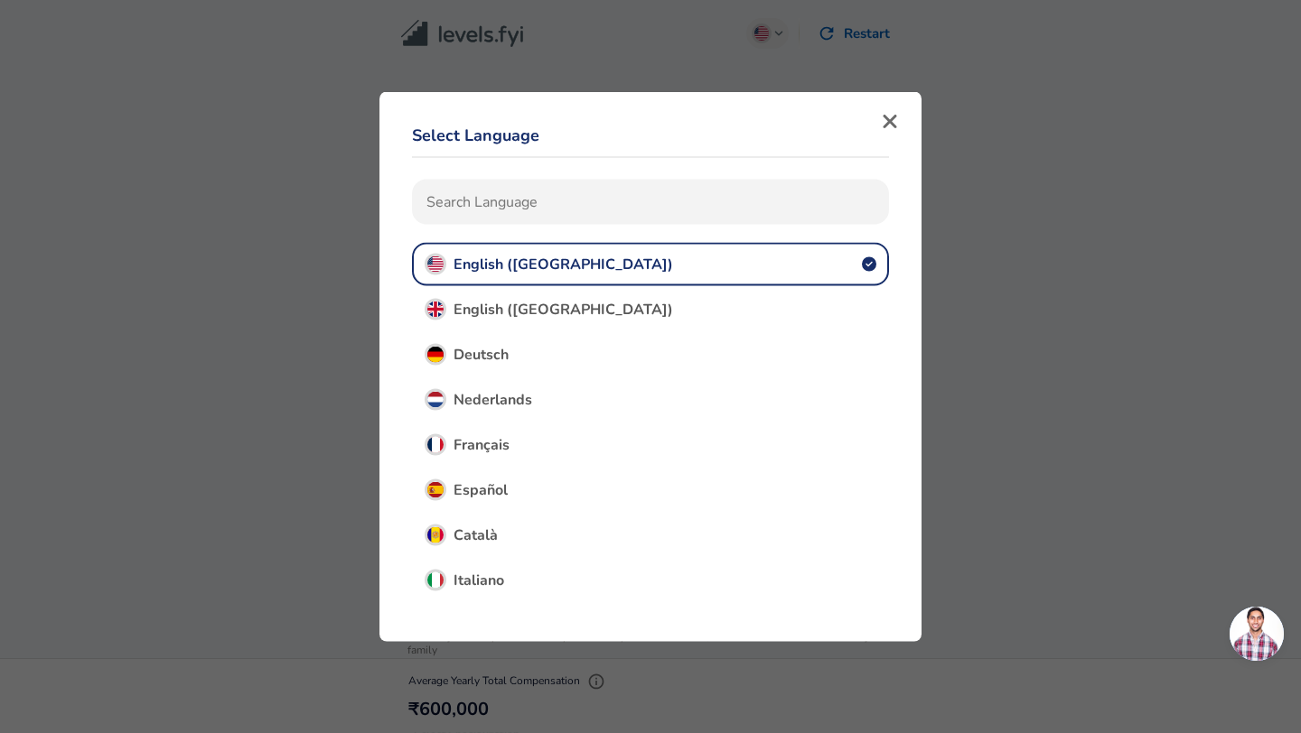
click at [893, 135] on div "Select Language English ([GEOGRAPHIC_DATA]) English ([GEOGRAPHIC_DATA]) Deutsch…" at bounding box center [650, 362] width 499 height 518
click at [889, 128] on icon "button" at bounding box center [890, 122] width 16 height 22
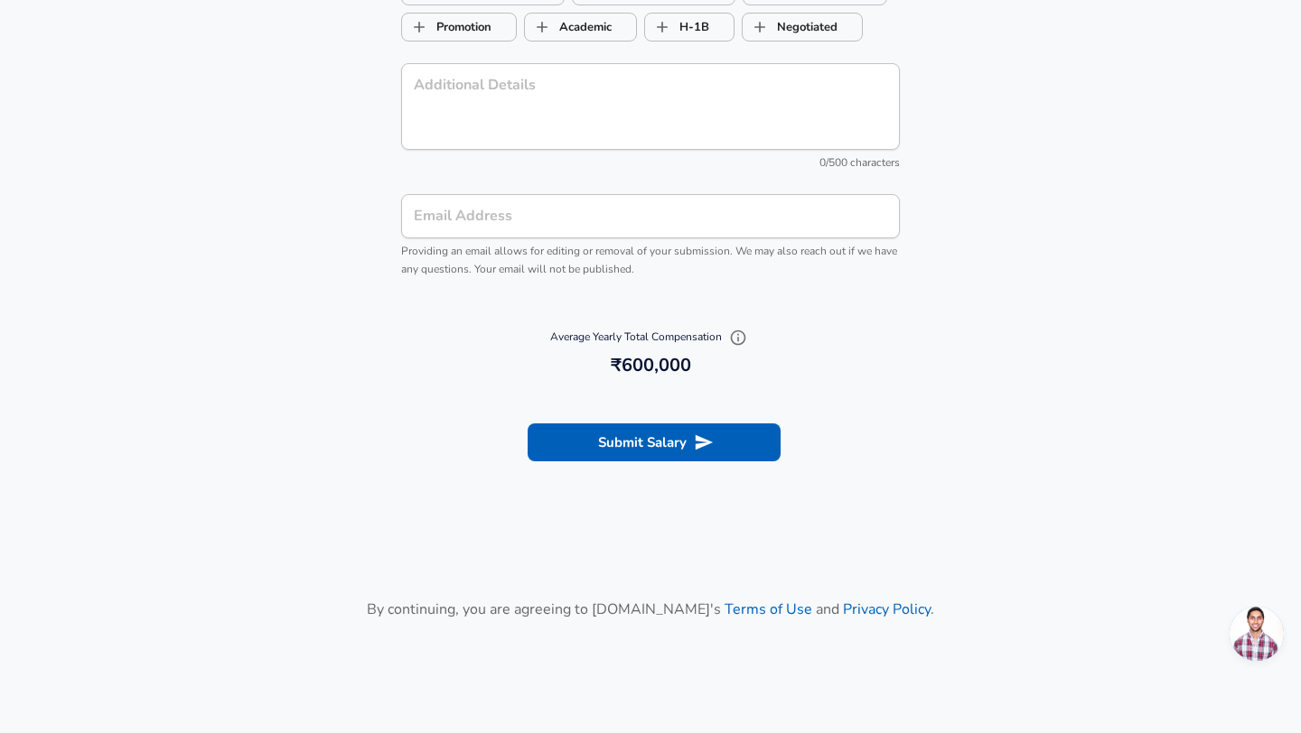
scroll to position [2117, 0]
click at [650, 440] on button "Submit Salary" at bounding box center [653, 441] width 253 height 38
